Goal: Information Seeking & Learning: Learn about a topic

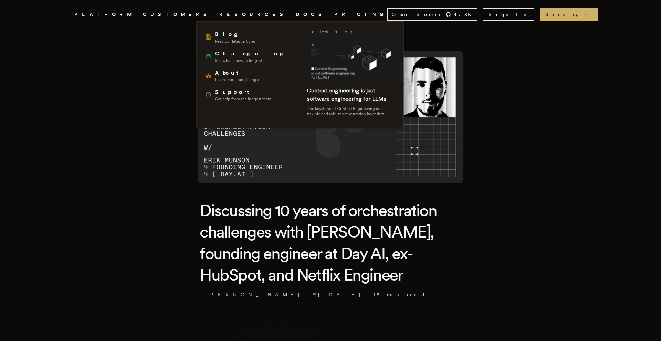
click at [219, 18] on span "RESOURCES" at bounding box center [253, 14] width 68 height 9
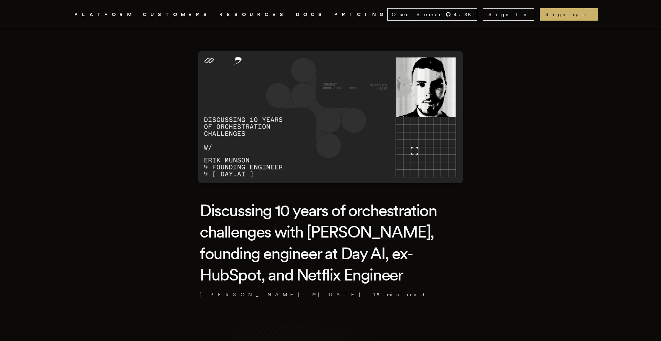
click at [66, 13] on icon ".cls-1 { fill: #FAFAF9; }" at bounding box center [66, 14] width 0 height 8
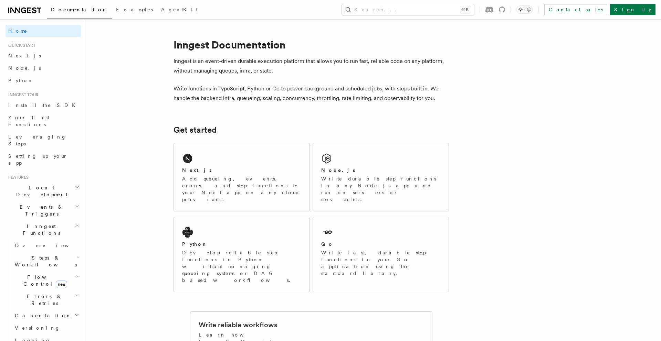
click at [19, 12] on icon at bounding box center [15, 11] width 10 height 6
